Goal: Navigation & Orientation: Find specific page/section

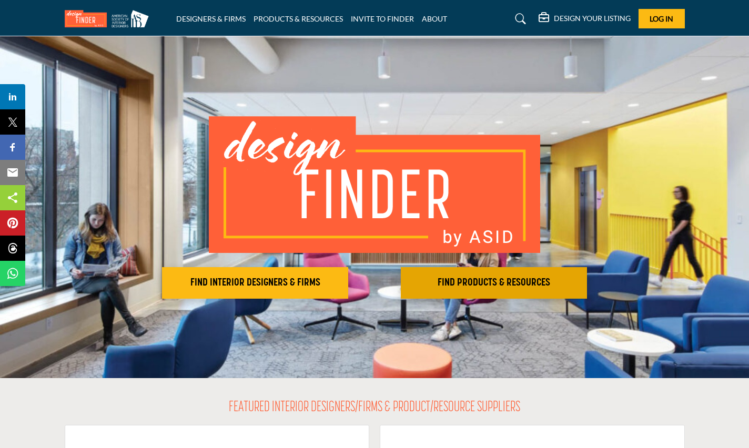
drag, startPoint x: 460, startPoint y: 277, endPoint x: 440, endPoint y: 291, distance: 24.5
click at [440, 291] on button "FIND PRODUCTS & RESOURCES Find the products and resources to make your project …" at bounding box center [494, 283] width 186 height 32
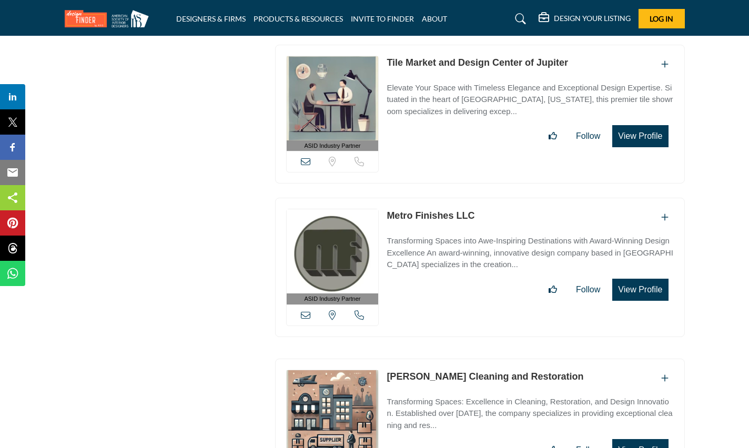
scroll to position [3155, 0]
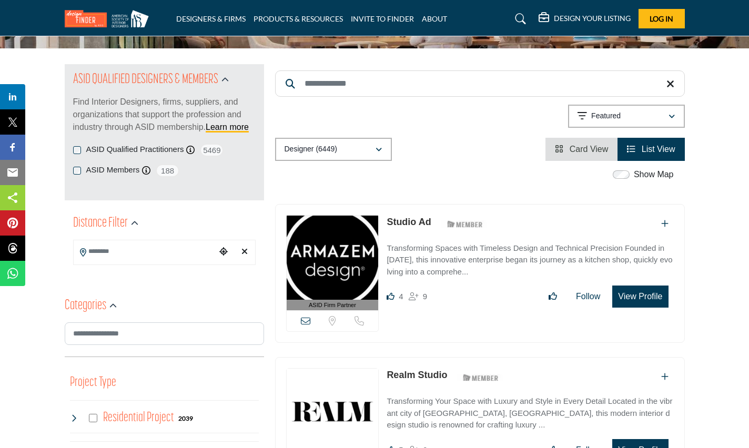
scroll to position [105, 0]
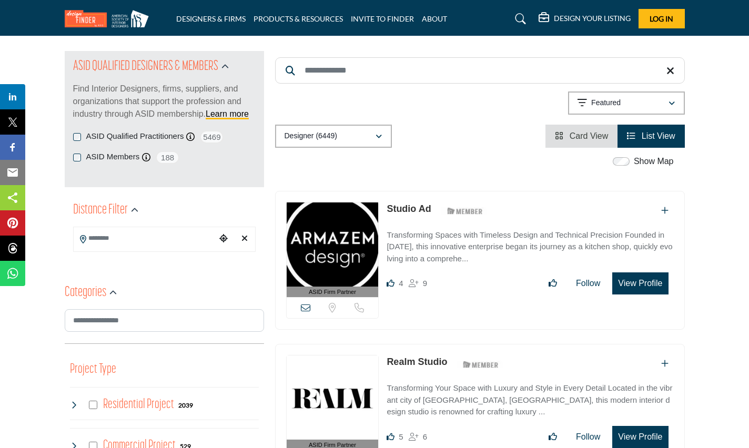
click at [175, 238] on input "Search Location" at bounding box center [145, 238] width 142 height 21
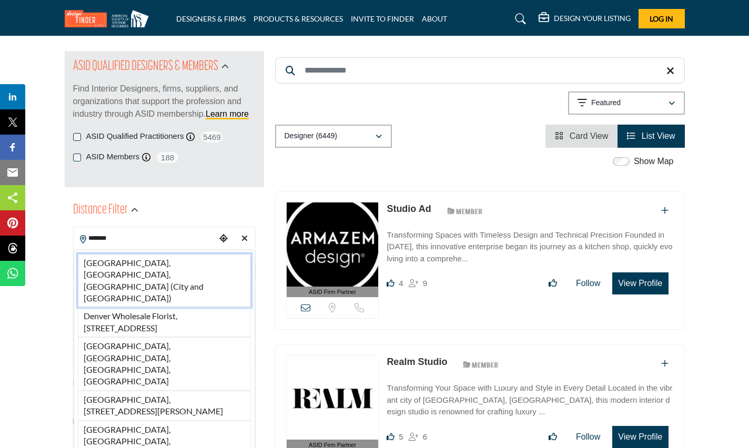
click at [163, 279] on li "[GEOGRAPHIC_DATA], [GEOGRAPHIC_DATA], [GEOGRAPHIC_DATA] (City and [GEOGRAPHIC_D…" at bounding box center [164, 281] width 173 height 54
type input "**********"
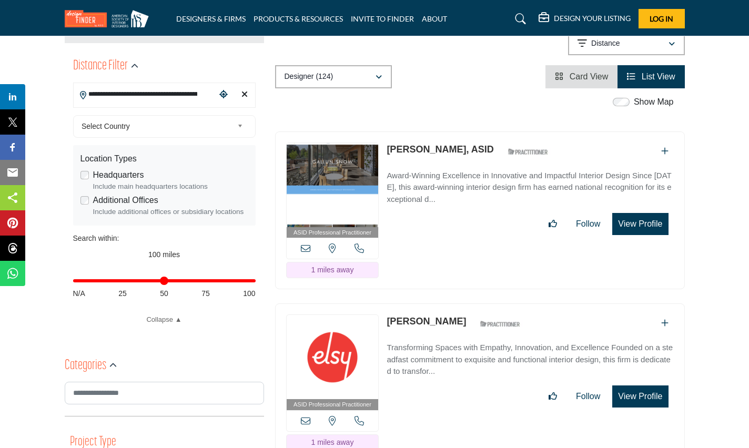
scroll to position [263, 0]
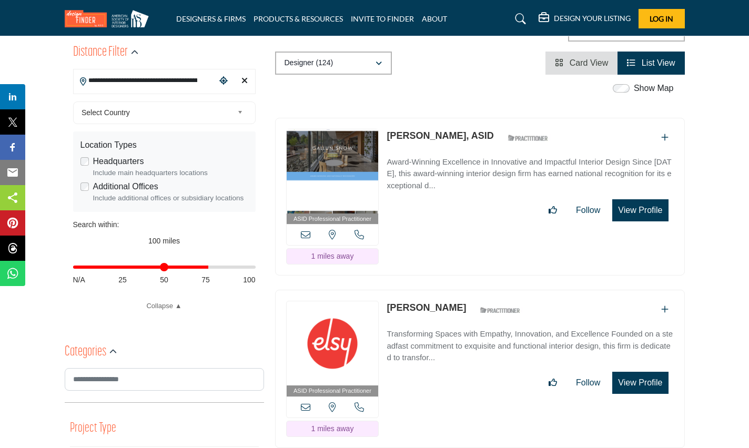
drag, startPoint x: 250, startPoint y: 267, endPoint x: 206, endPoint y: 266, distance: 44.7
type input "**"
click at [206, 266] on input "Distance in miles" at bounding box center [164, 267] width 182 height 2
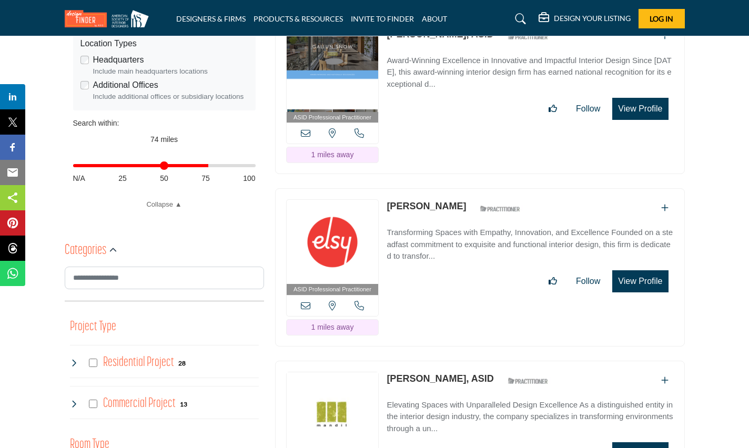
scroll to position [417, 0]
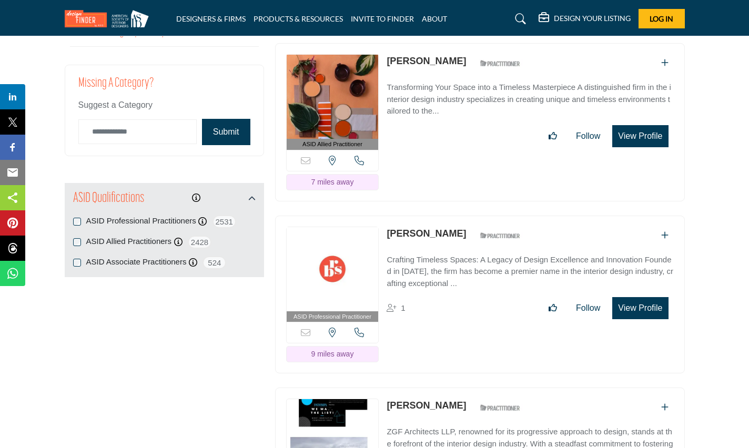
scroll to position [1472, 0]
